Goal: Book appointment/travel/reservation

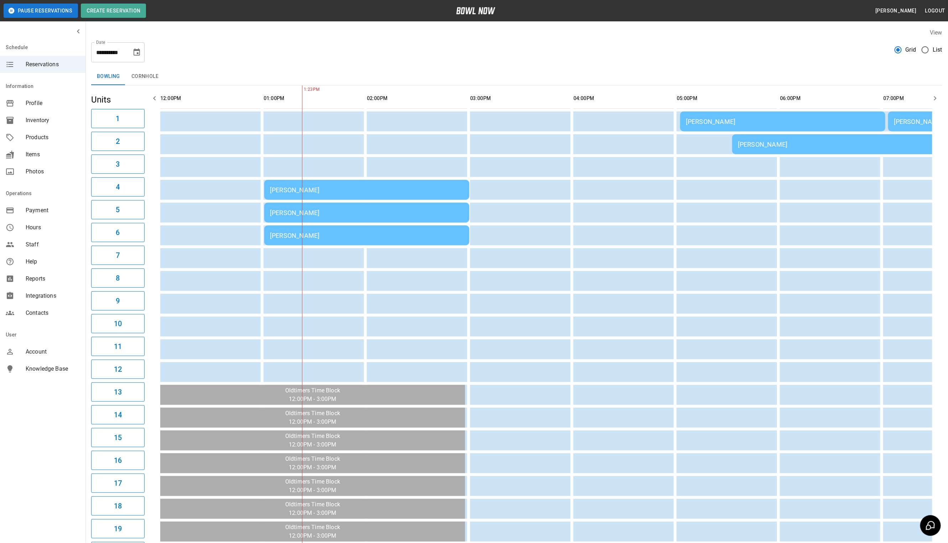
click at [366, 195] on td "[PERSON_NAME]" at bounding box center [366, 190] width 205 height 20
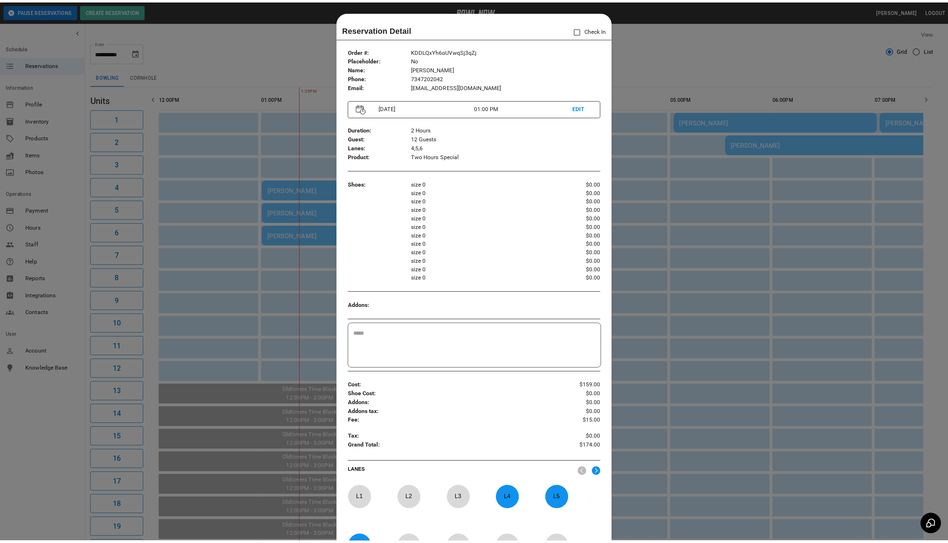
scroll to position [11, 0]
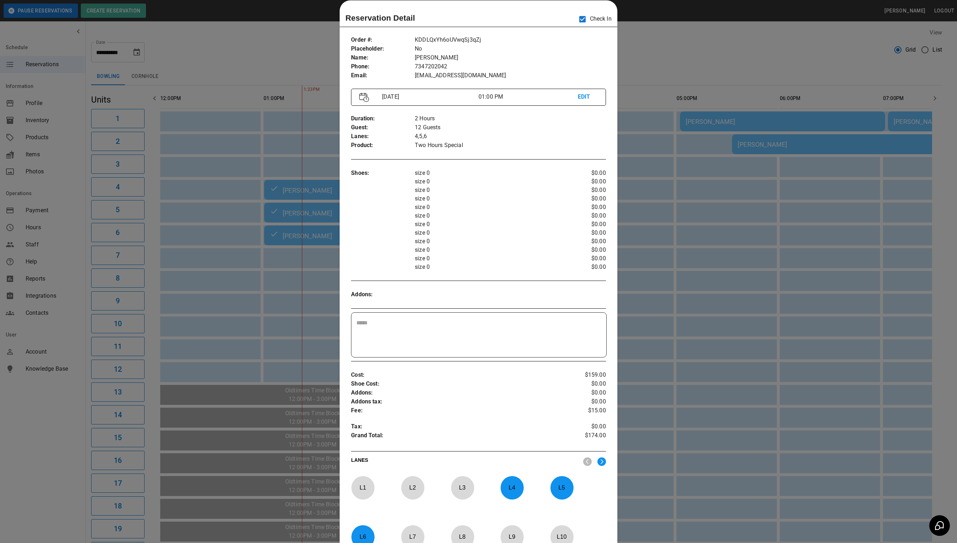
click at [648, 38] on div at bounding box center [478, 271] width 957 height 543
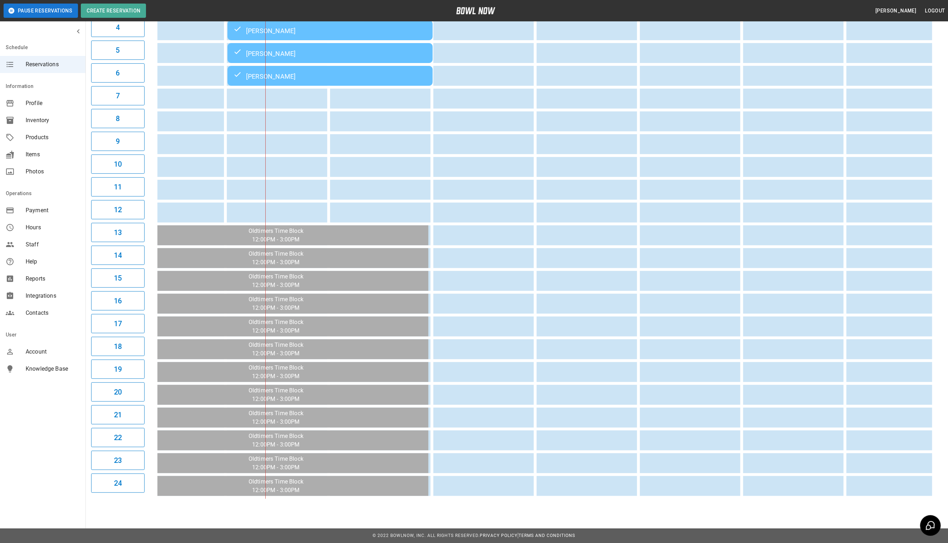
scroll to position [0, 0]
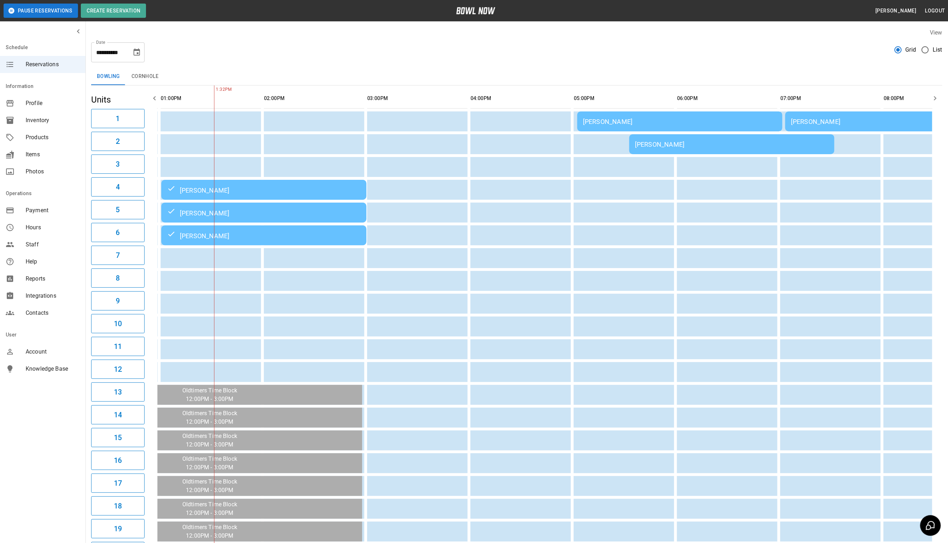
click at [138, 53] on icon "Choose date, selected date is Oct 10, 2025" at bounding box center [136, 51] width 6 height 7
click at [150, 115] on button "11" at bounding box center [151, 116] width 13 height 13
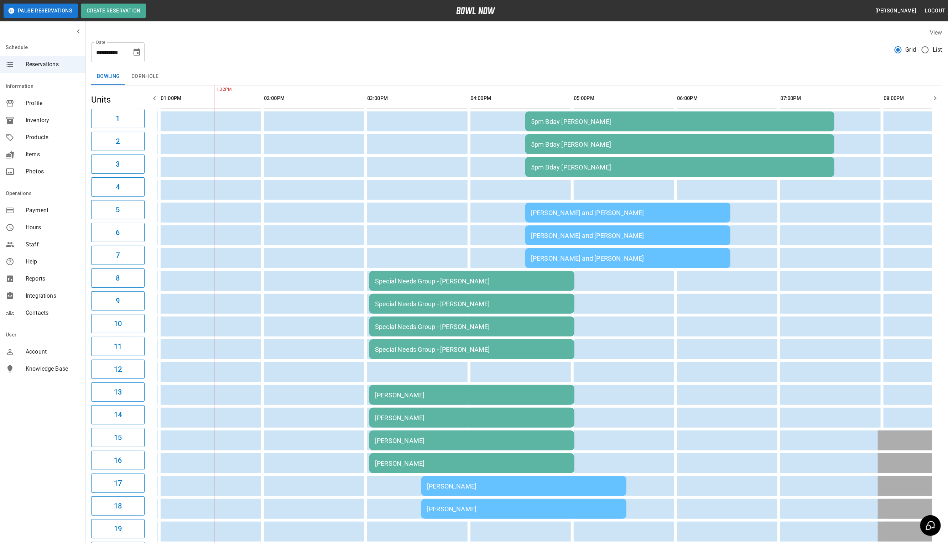
click at [139, 55] on icon "Choose date, selected date is Oct 11, 2025" at bounding box center [136, 51] width 6 height 7
click at [135, 131] on button "17" at bounding box center [137, 130] width 13 height 13
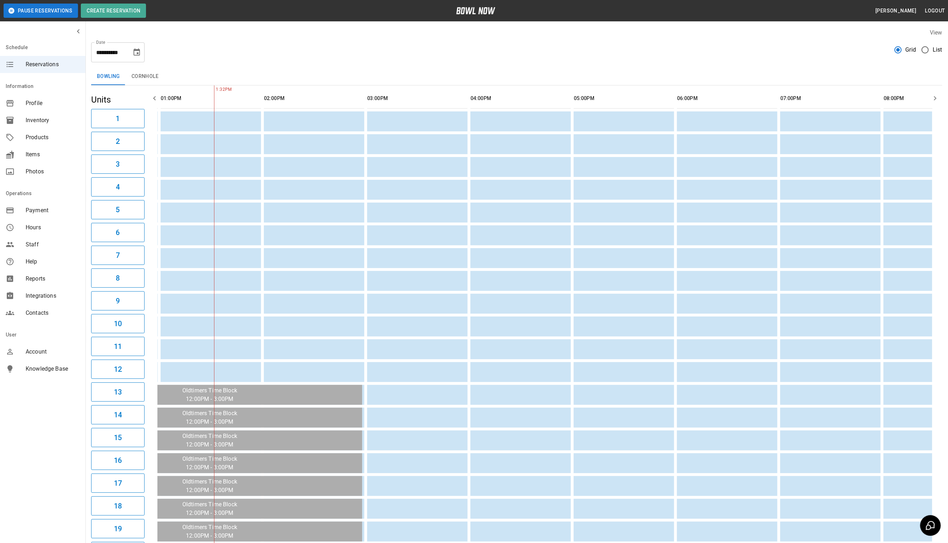
click at [138, 48] on icon "Choose date, selected date is Oct 17, 2025" at bounding box center [136, 51] width 6 height 7
drag, startPoint x: 67, startPoint y: 129, endPoint x: 74, endPoint y: 121, distance: 10.1
click at [67, 129] on button "12" at bounding box center [66, 130] width 13 height 13
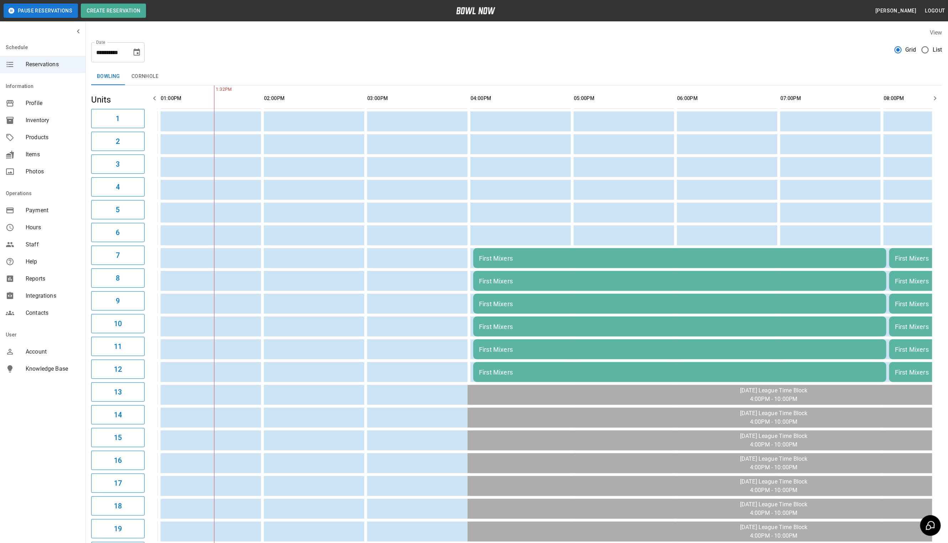
click at [140, 55] on icon "Choose date, selected date is Oct 12, 2025" at bounding box center [136, 52] width 9 height 9
drag, startPoint x: 140, startPoint y: 118, endPoint x: 555, endPoint y: 290, distance: 449.9
click at [140, 118] on button "10" at bounding box center [137, 116] width 13 height 13
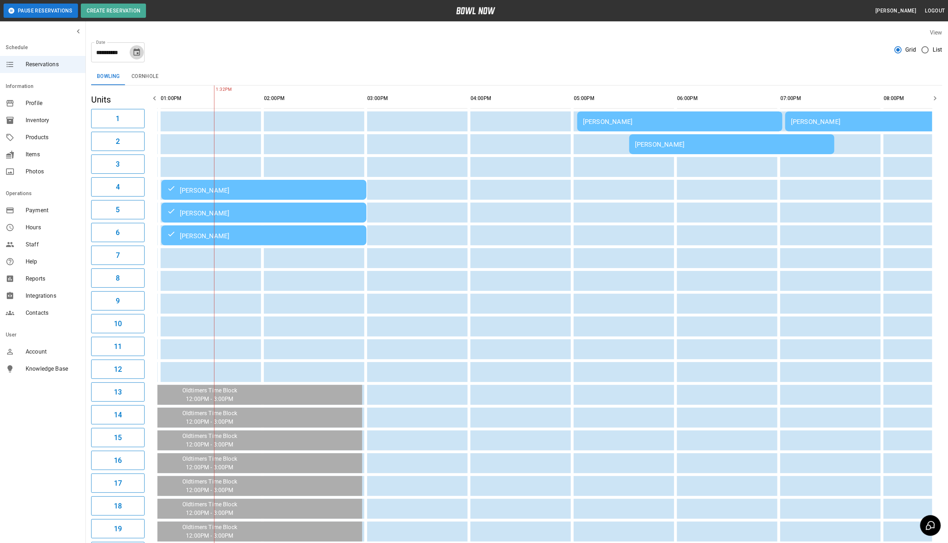
click at [139, 55] on icon "Choose date, selected date is Oct 10, 2025" at bounding box center [136, 51] width 6 height 7
click at [147, 116] on button "11" at bounding box center [151, 116] width 13 height 13
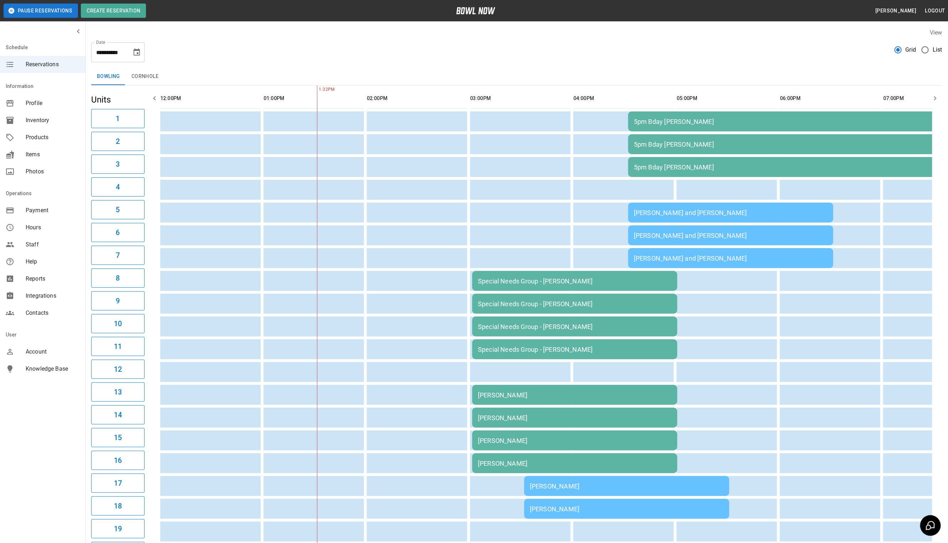
click at [137, 52] on icon "Choose date, selected date is Oct 11, 2025" at bounding box center [136, 52] width 9 height 9
click at [135, 116] on button "10" at bounding box center [137, 116] width 13 height 13
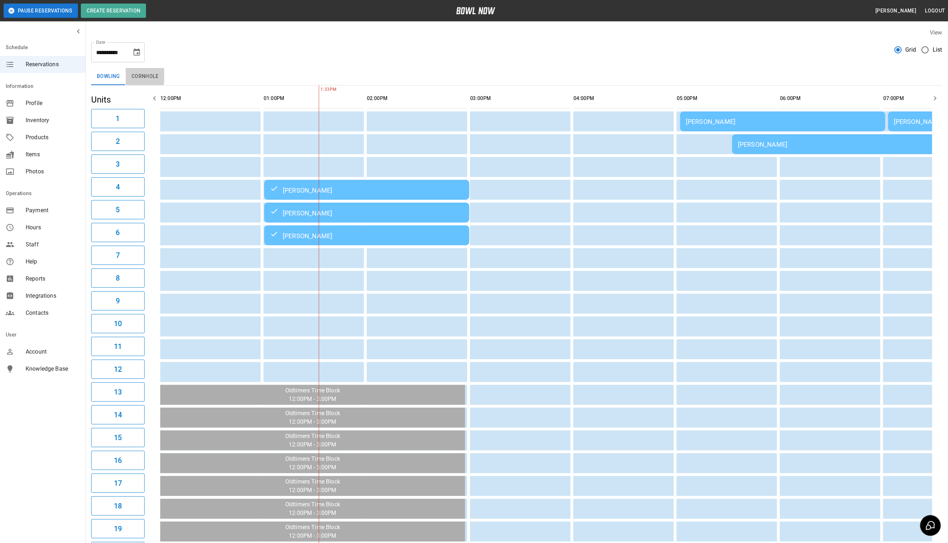
click at [140, 75] on button "Cornhole" at bounding box center [145, 76] width 38 height 17
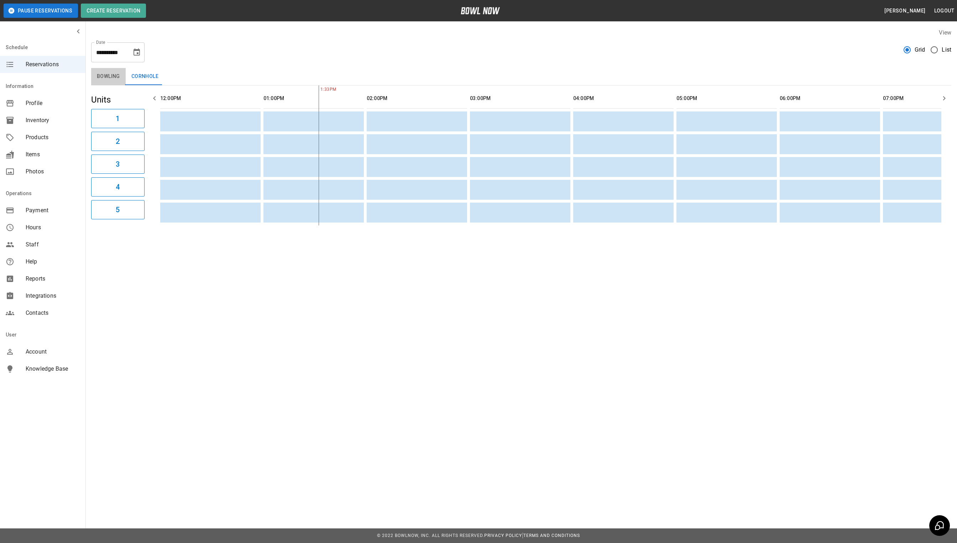
click at [106, 76] on button "Bowling" at bounding box center [108, 76] width 35 height 17
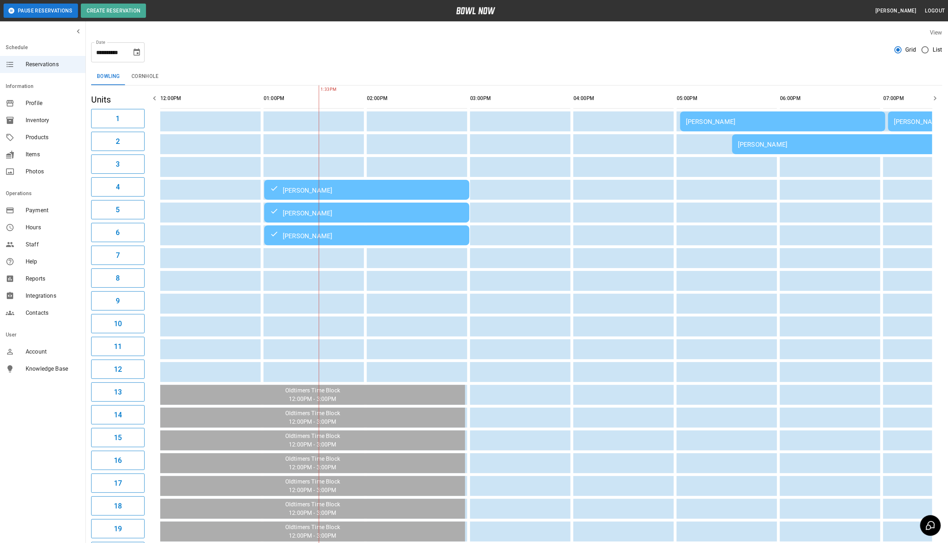
click at [133, 51] on icon "Choose date, selected date is Oct 10, 2025" at bounding box center [136, 52] width 9 height 9
click at [64, 131] on button "12" at bounding box center [66, 130] width 13 height 13
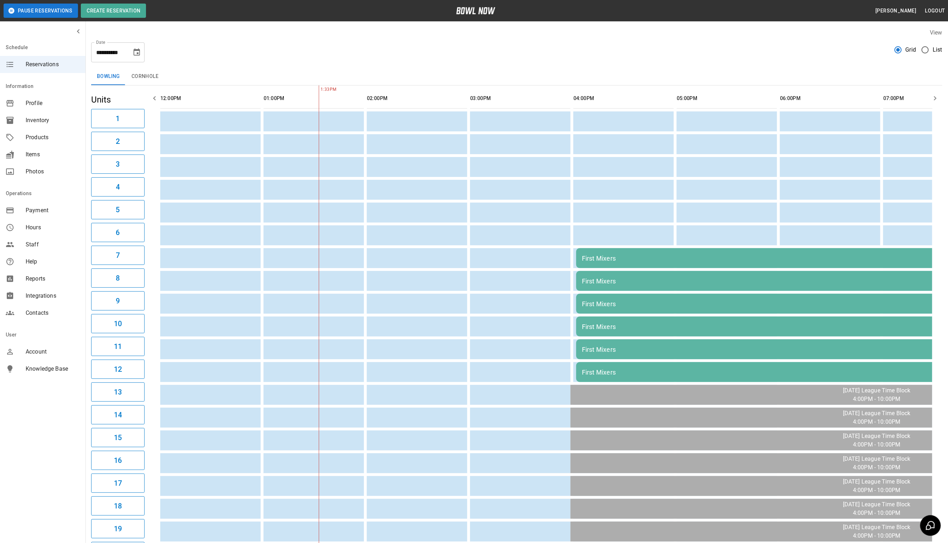
click at [131, 56] on button "Choose date, selected date is Oct 12, 2025" at bounding box center [137, 52] width 14 height 14
click at [136, 129] on button "17" at bounding box center [137, 130] width 13 height 13
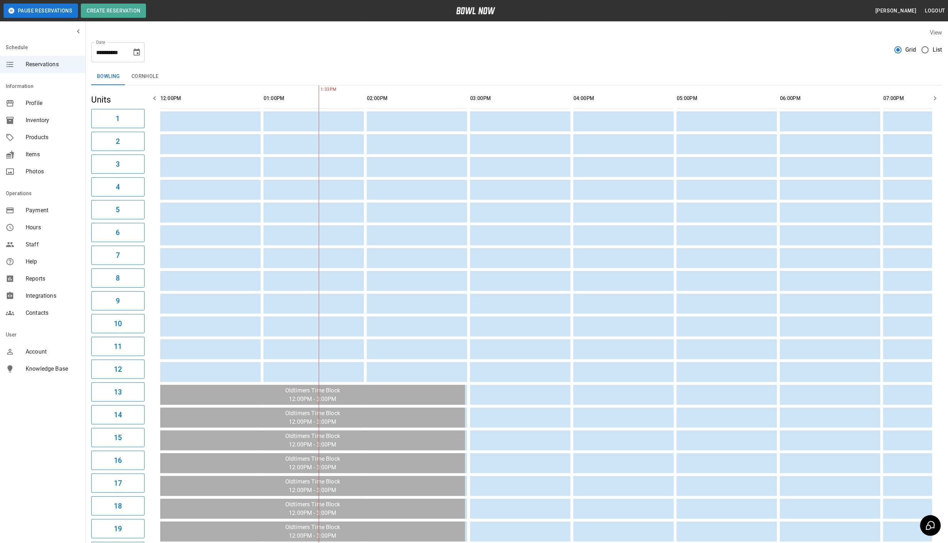
click at [138, 56] on icon "Choose date, selected date is Oct 17, 2025" at bounding box center [136, 52] width 9 height 9
drag, startPoint x: 138, startPoint y: 119, endPoint x: 287, endPoint y: 53, distance: 163.2
click at [138, 119] on button "10" at bounding box center [137, 116] width 13 height 13
type input "**********"
